Goal: Find specific page/section: Find specific page/section

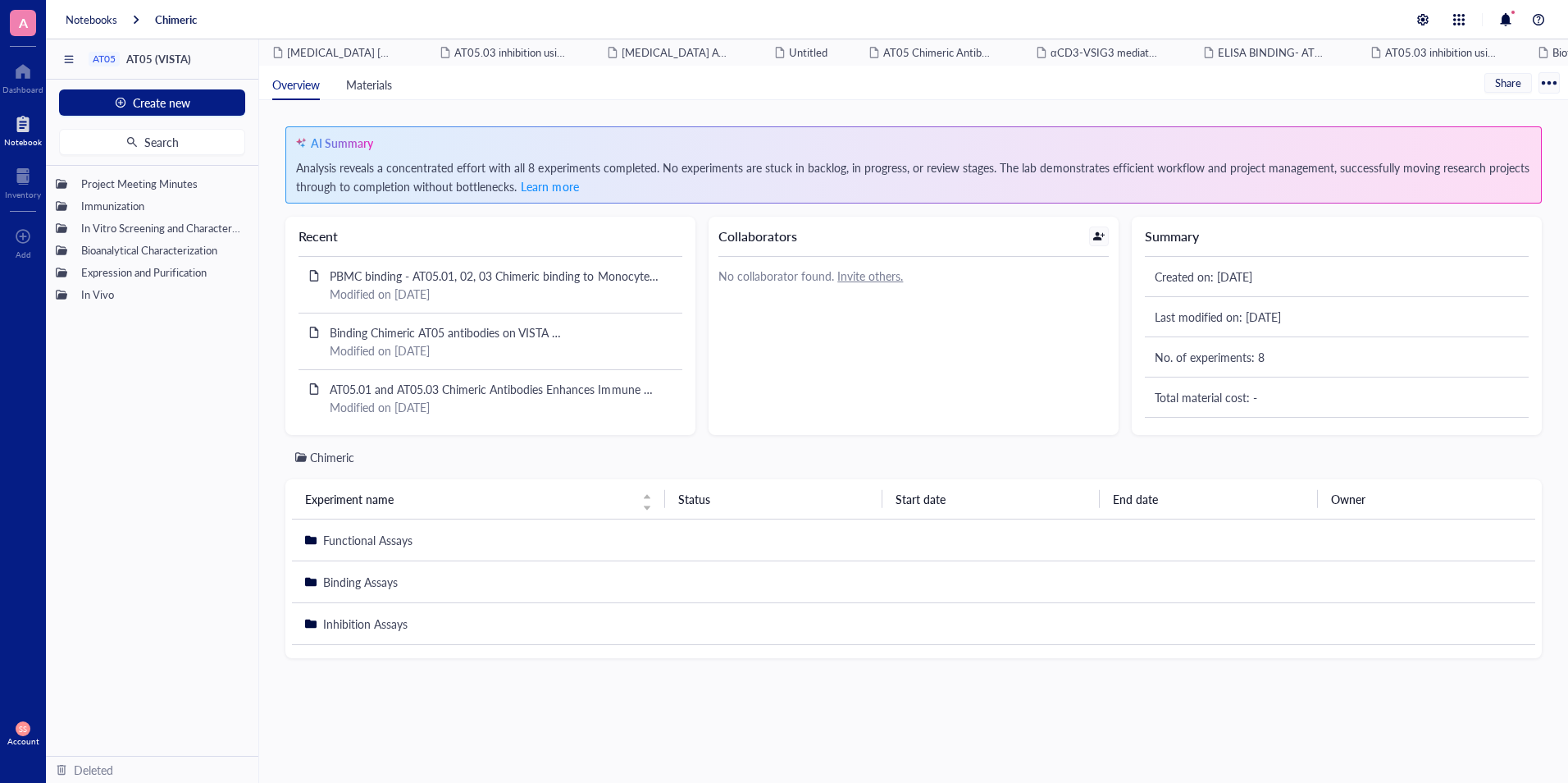
click at [23, 124] on div at bounding box center [23, 124] width 38 height 26
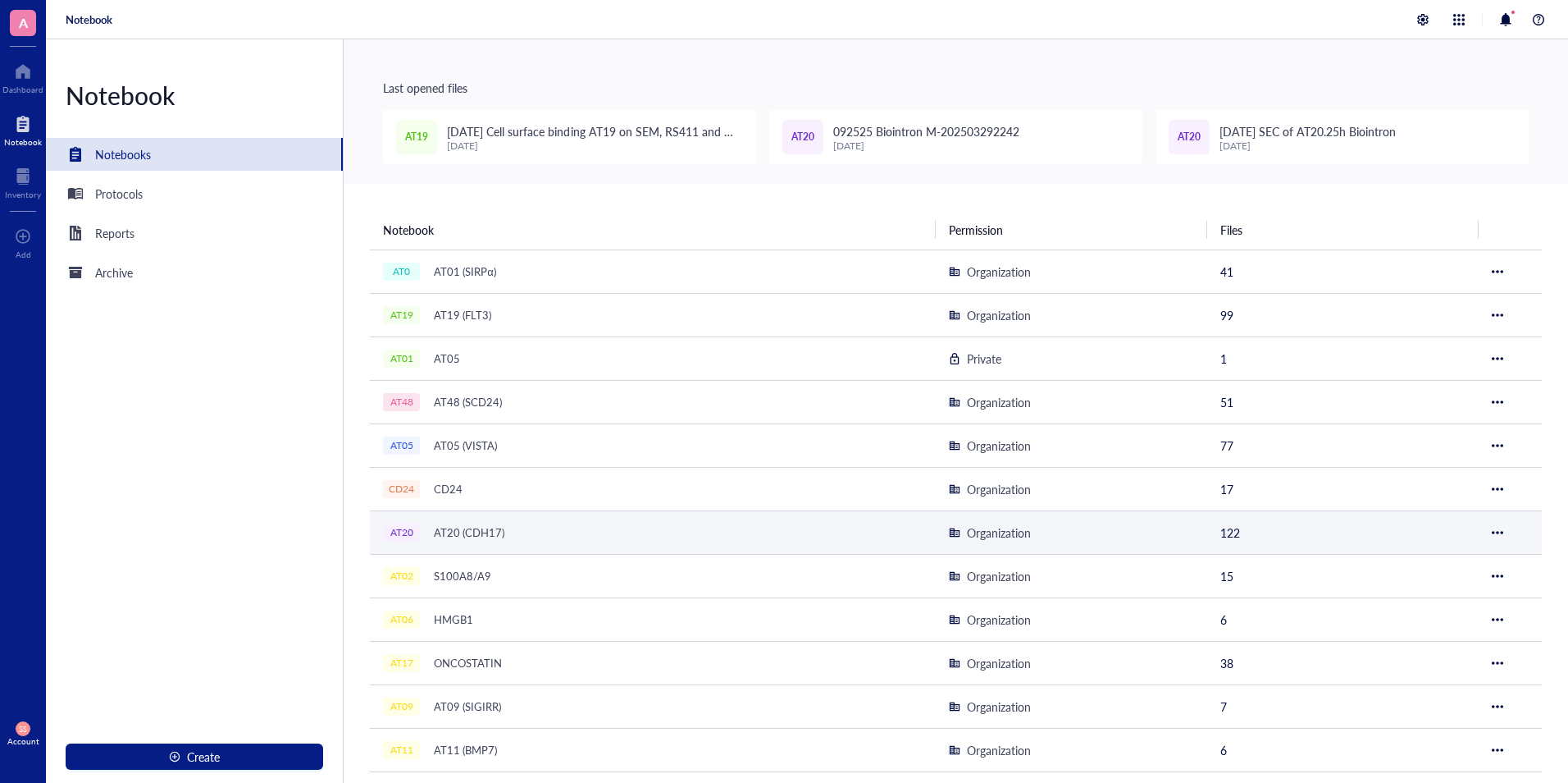
click at [470, 529] on div "AT20 (CDH17)" at bounding box center [469, 532] width 85 height 23
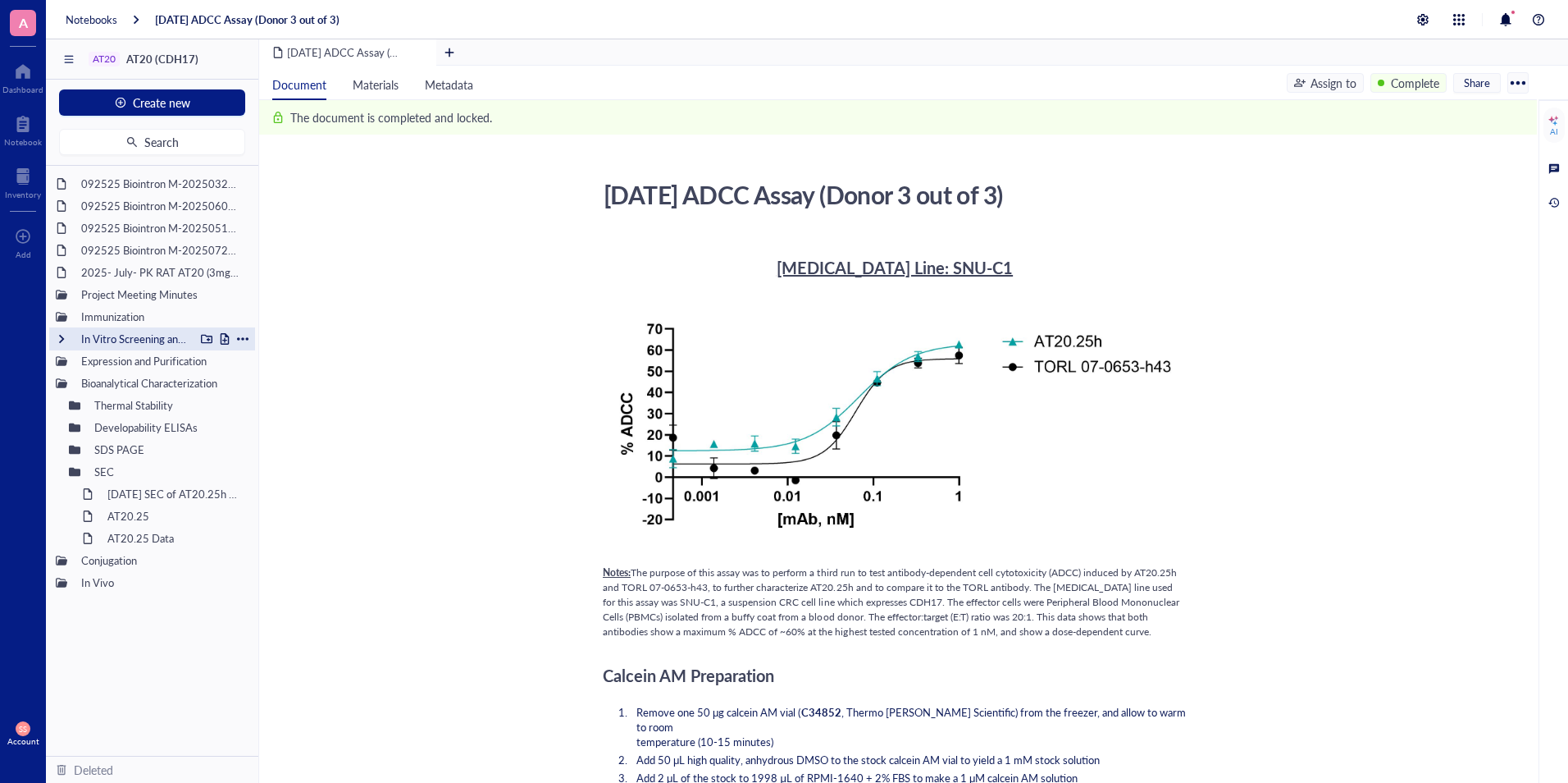
click at [54, 335] on div "In Vitro Screening and Characterization" at bounding box center [151, 339] width 206 height 23
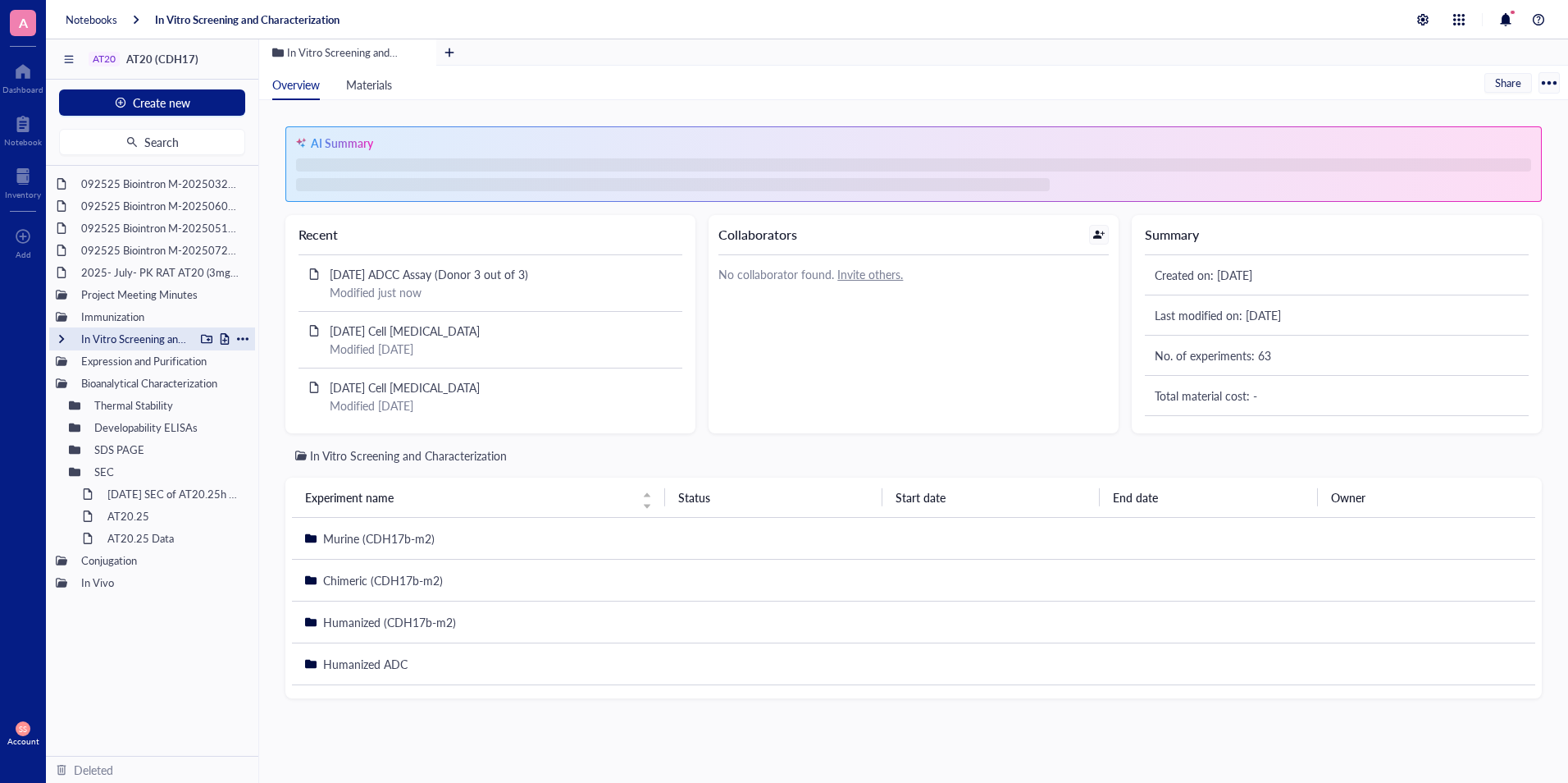
click at [59, 341] on div at bounding box center [62, 339] width 12 height 12
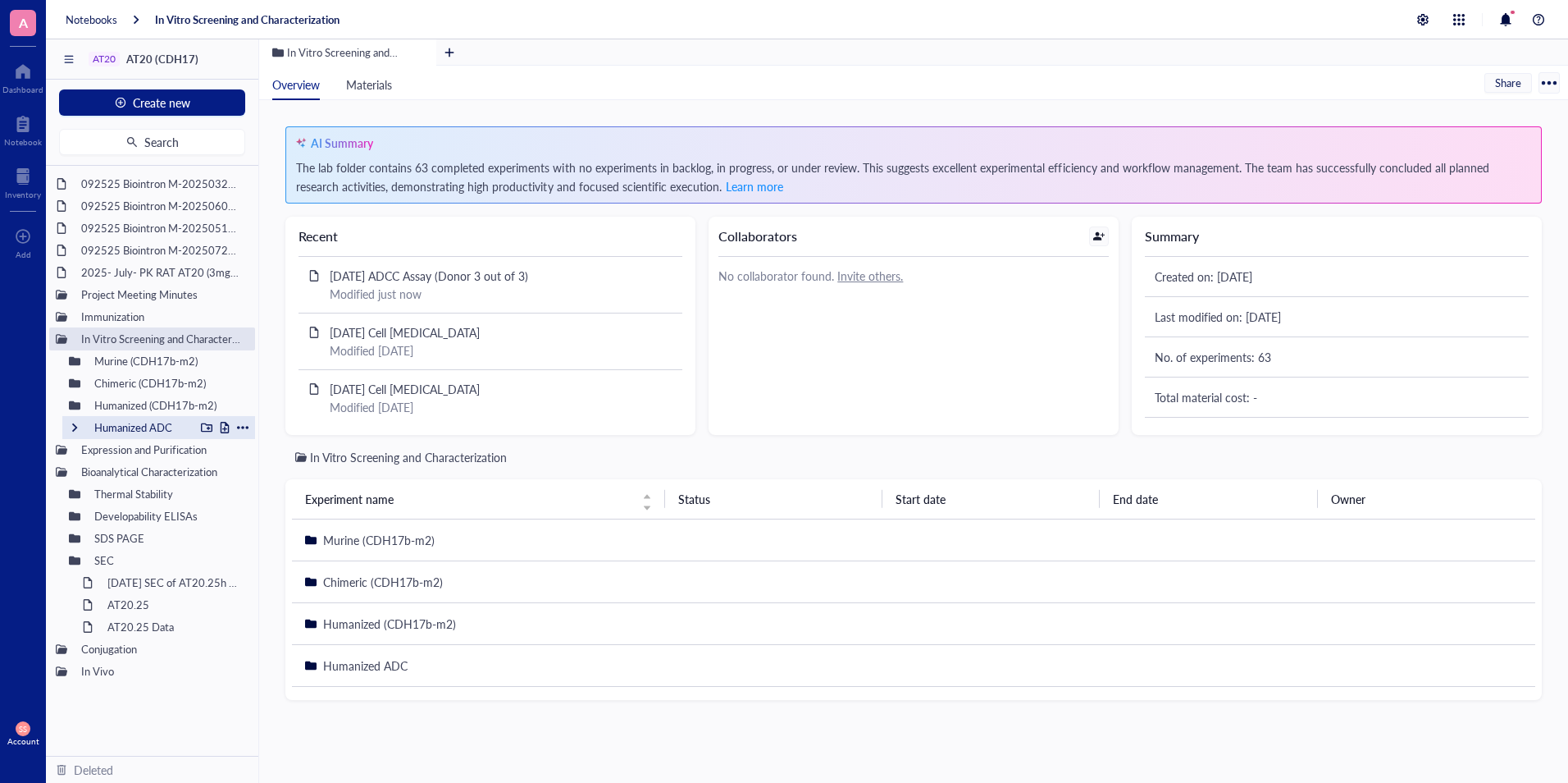
click at [72, 430] on div at bounding box center [74, 427] width 12 height 12
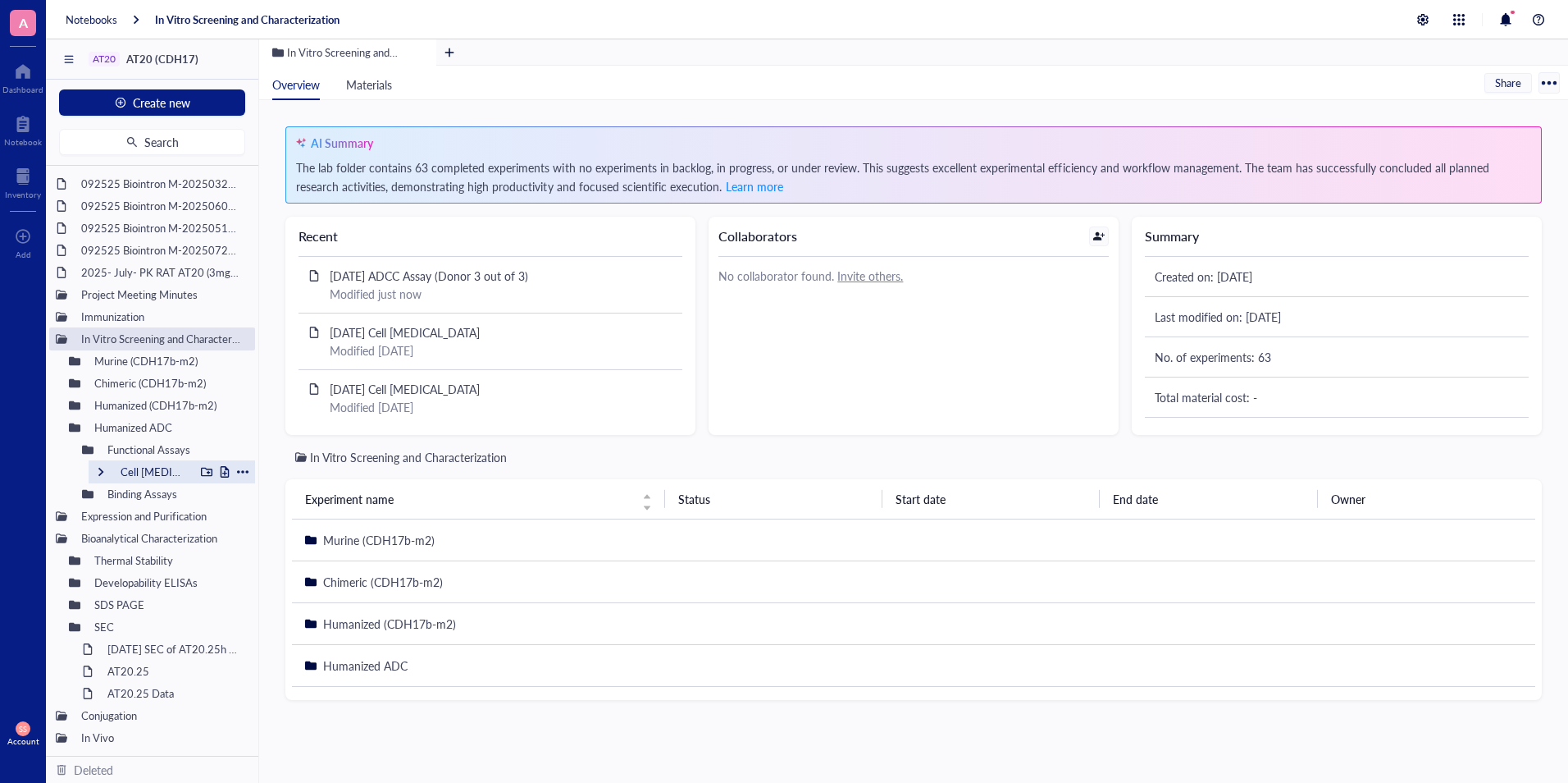
click at [102, 477] on div "Cell [MEDICAL_DATA]" at bounding box center [172, 471] width 167 height 23
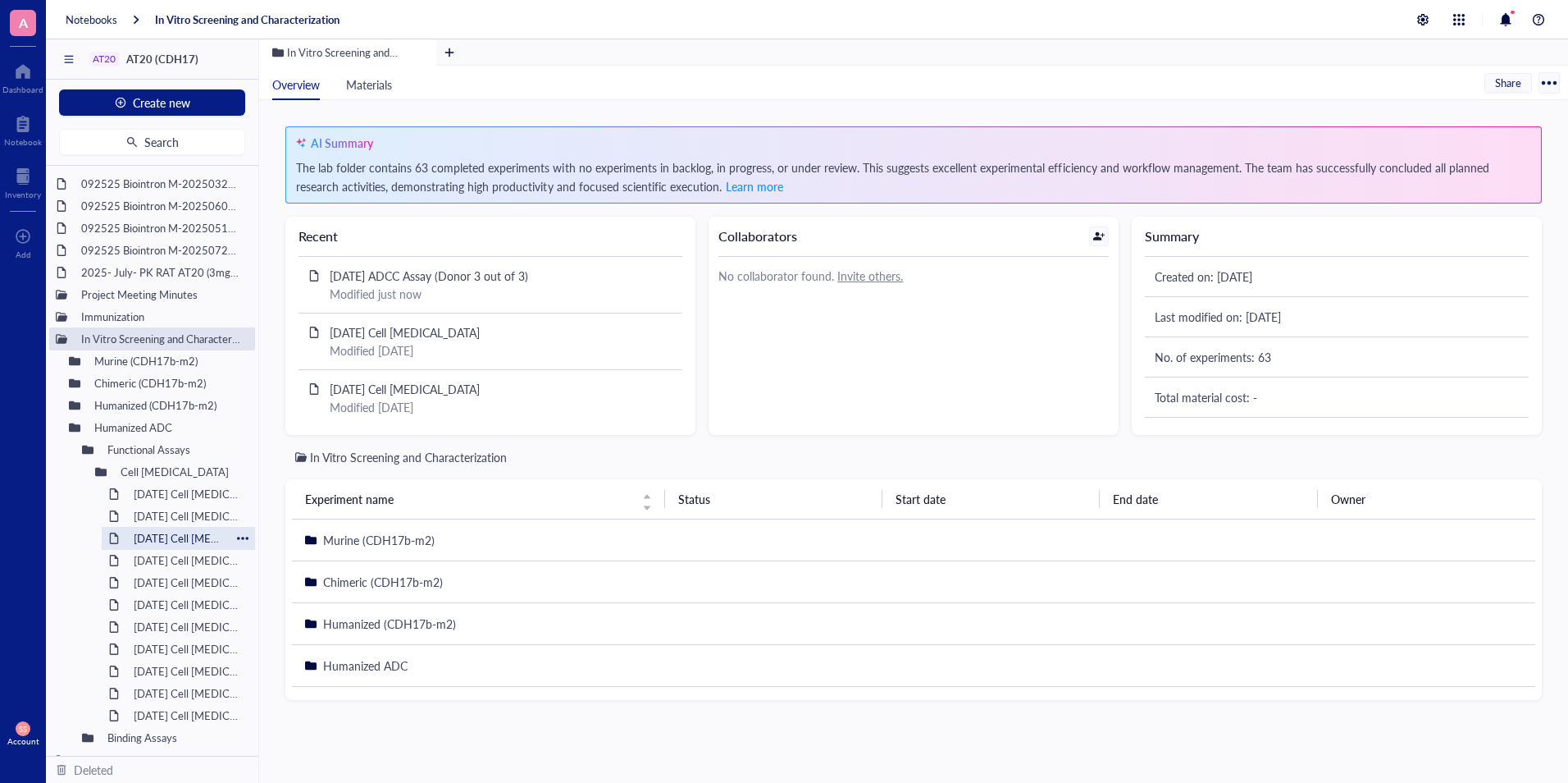
click at [124, 538] on div "[DATE] Cell [MEDICAL_DATA]" at bounding box center [178, 538] width 153 height 23
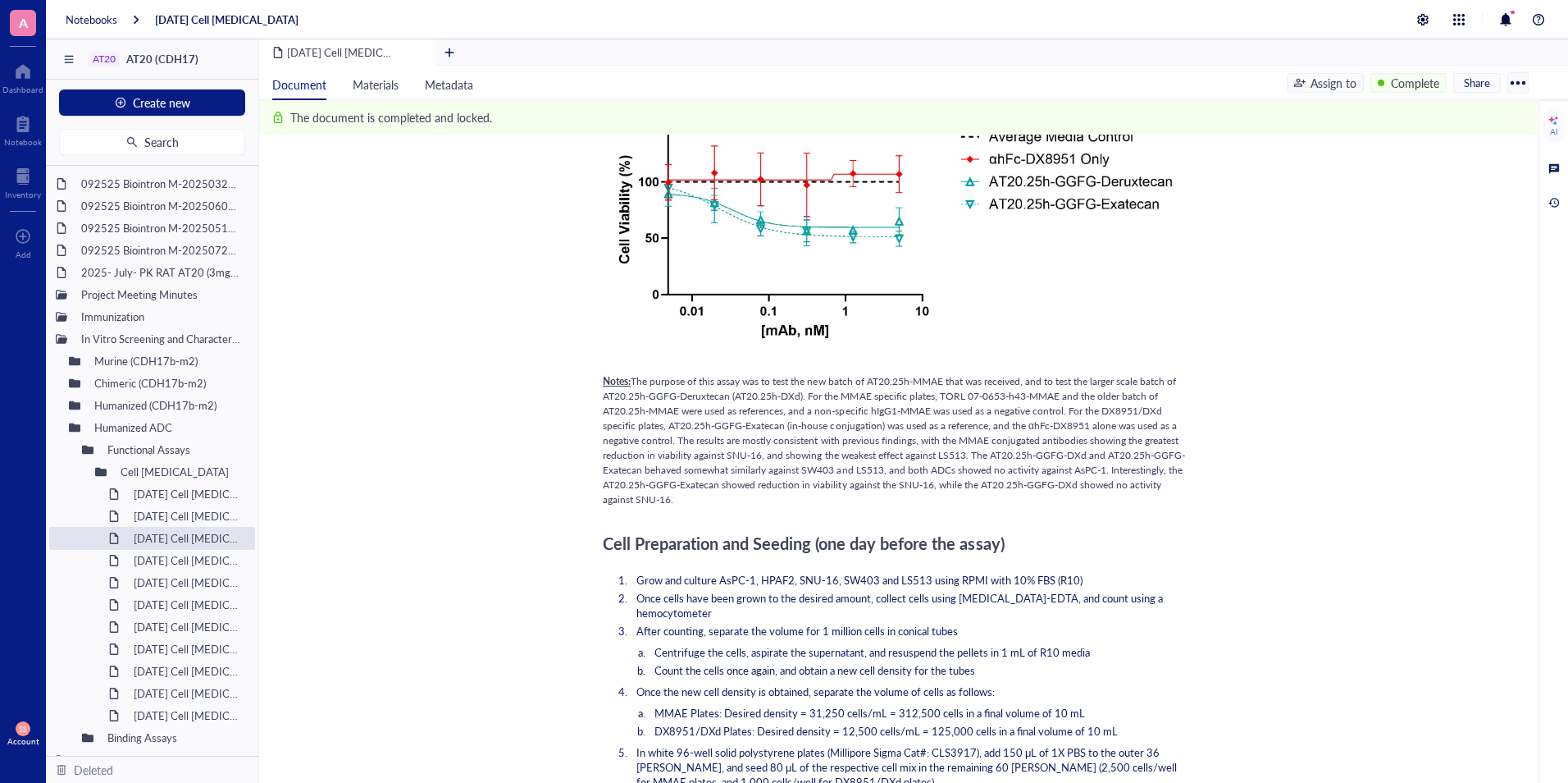
scroll to position [3169, 0]
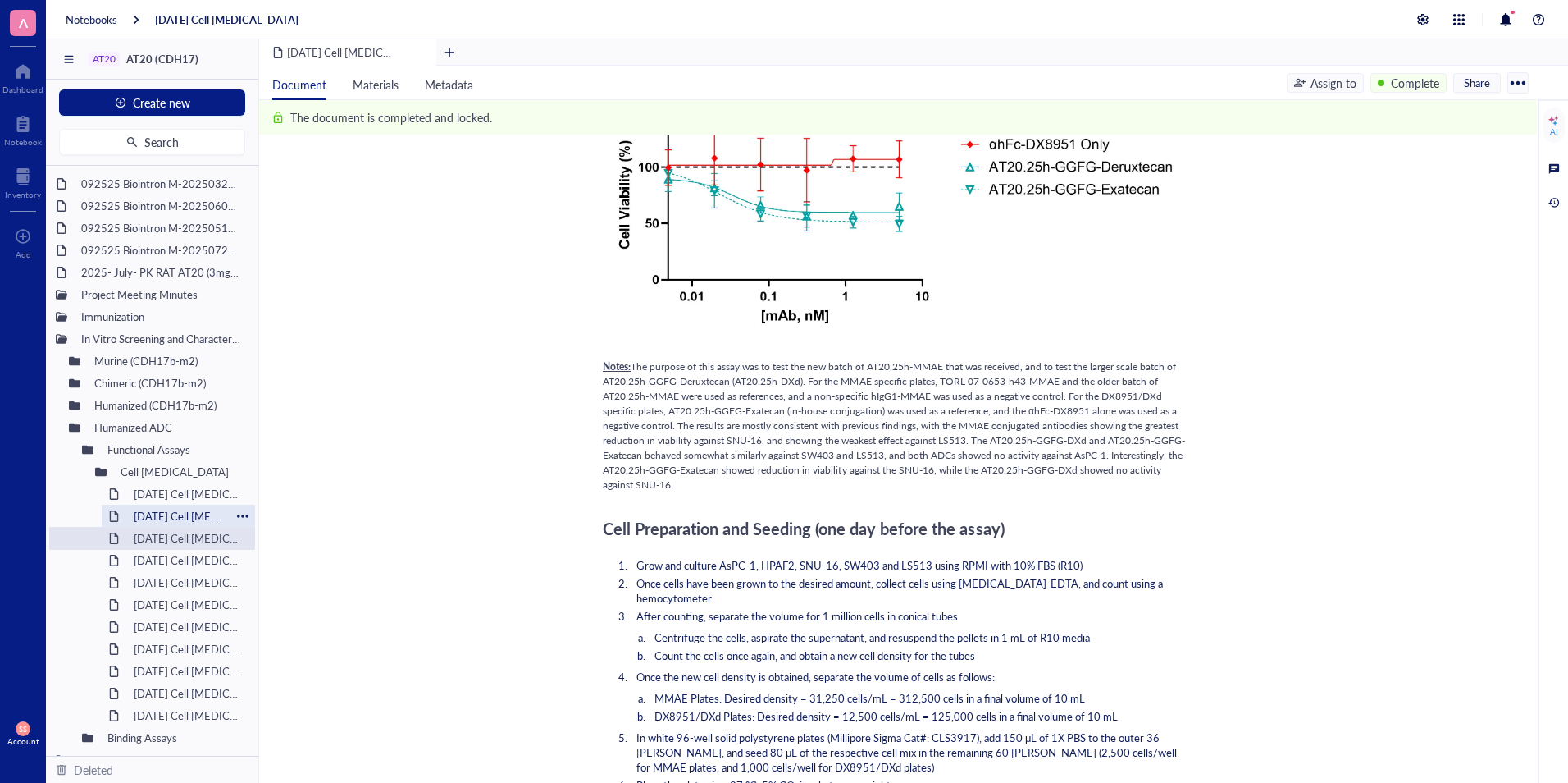
click at [201, 508] on div "[DATE] Cell [MEDICAL_DATA]" at bounding box center [178, 516] width 104 height 23
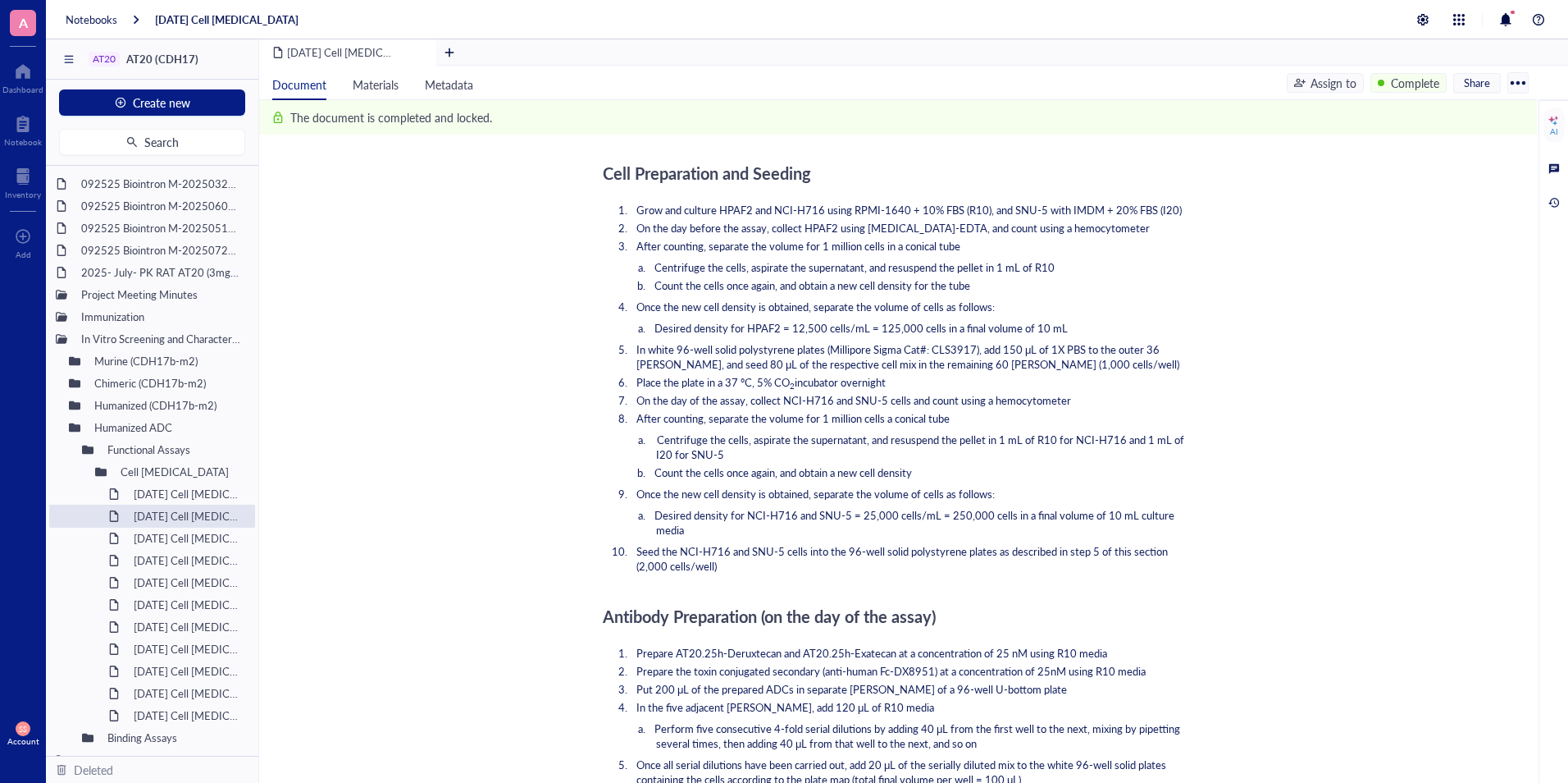
scroll to position [1252, 0]
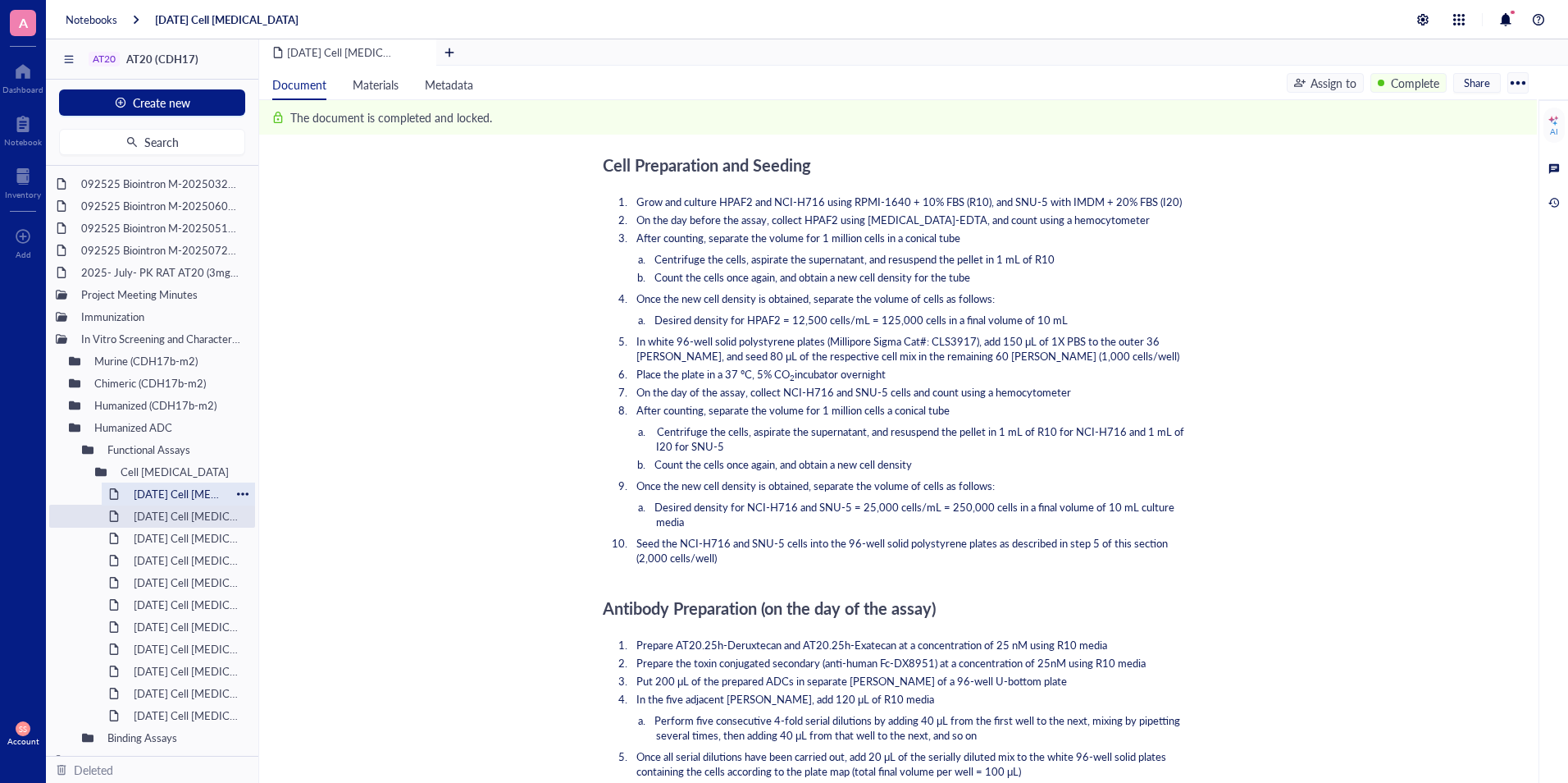
click at [201, 497] on div "[DATE] Cell [MEDICAL_DATA]" at bounding box center [178, 494] width 104 height 23
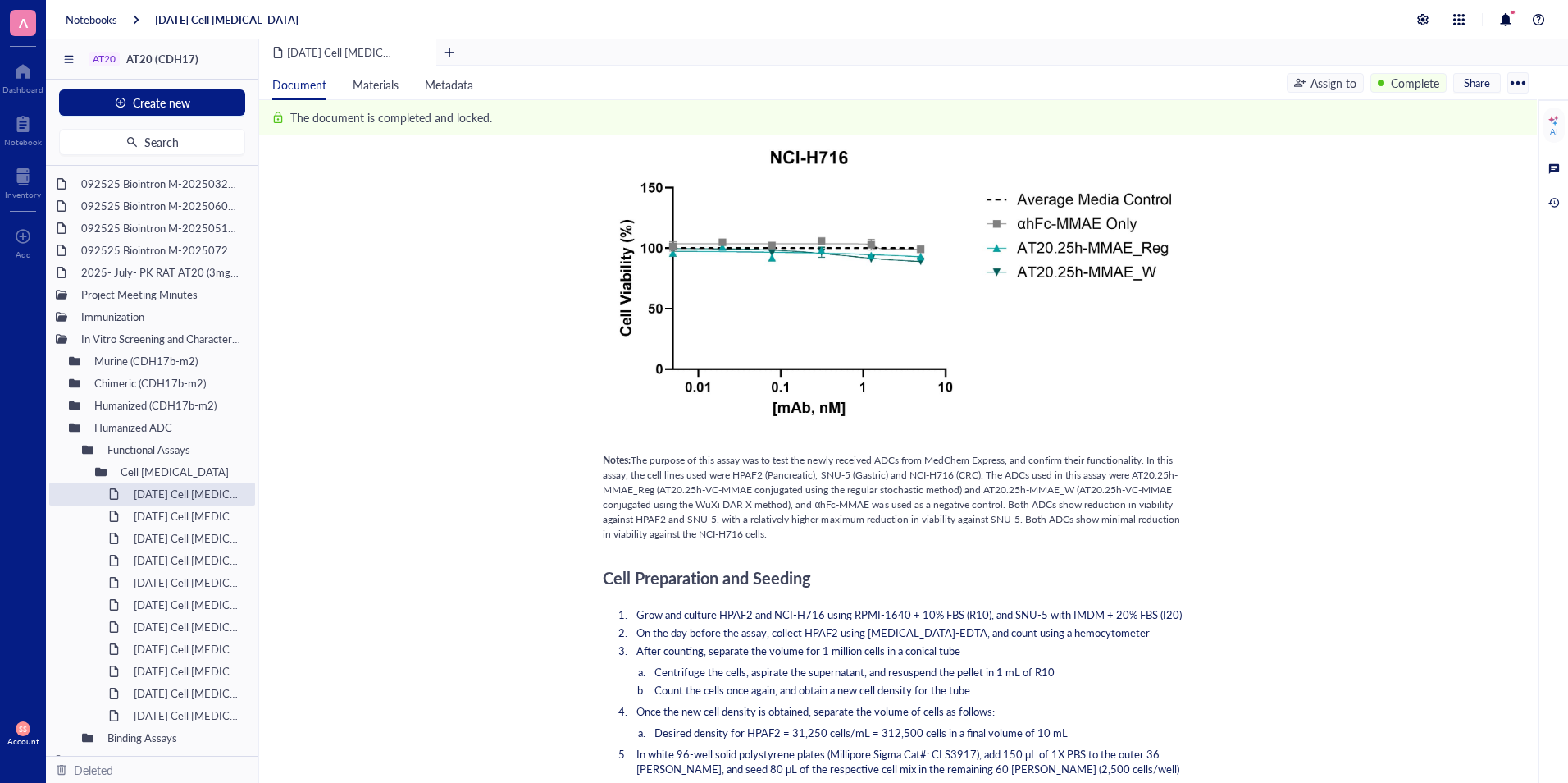
scroll to position [841, 0]
click at [183, 510] on div "[DATE] Cell [MEDICAL_DATA]" at bounding box center [178, 516] width 104 height 23
